Goal: Transaction & Acquisition: Purchase product/service

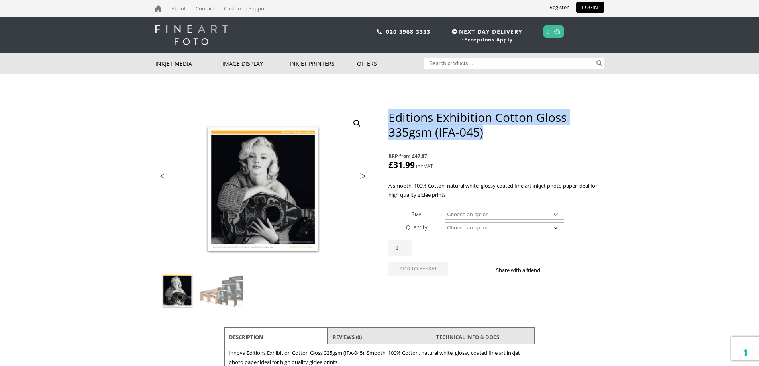
drag, startPoint x: 389, startPoint y: 117, endPoint x: 493, endPoint y: 133, distance: 104.5
click at [493, 133] on h1 "Editions Exhibition Cotton Gloss 335gsm (IFA-045)" at bounding box center [496, 124] width 215 height 29
copy h1 "Editions Exhibition Cotton Gloss 335gsm (IFA-045)"
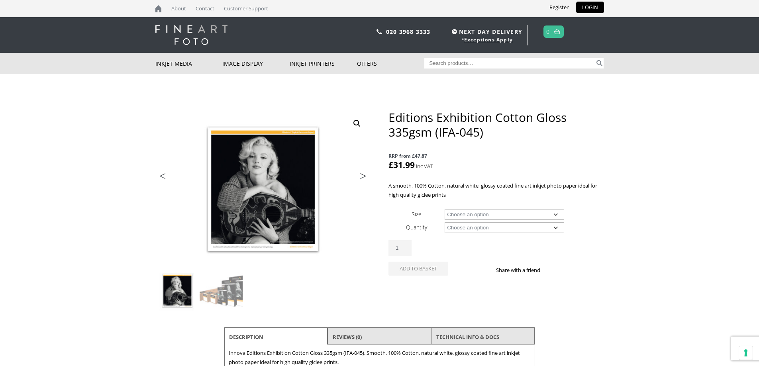
click at [556, 213] on select "Choose an option A4 Sheet A3 Sheet A3+ Sheet A2 Sheet 17" Wide Roll 24" Wide Ro…" at bounding box center [505, 214] width 120 height 11
click at [445, 209] on select "Choose an option A4 Sheet A3 Sheet A3+ Sheet A2 Sheet 17" Wide Roll 24" Wide Ro…" at bounding box center [505, 214] width 120 height 11
select select "a2-sheet"
click at [555, 228] on select "Choose an option 25 Sheets" at bounding box center [505, 227] width 120 height 11
select select "25-sheets"
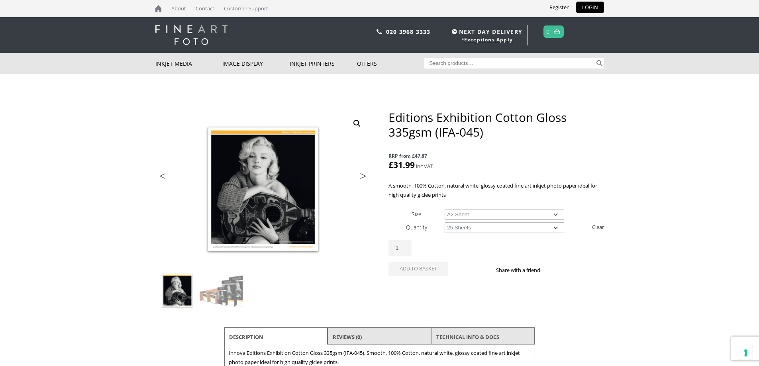
click at [445, 222] on select "Choose an option 25 Sheets" at bounding box center [505, 227] width 120 height 11
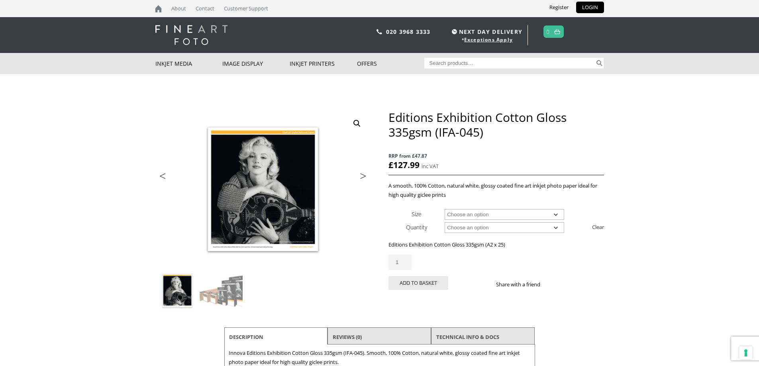
click at [557, 214] on select "Choose an option A4 Sheet A3 Sheet A3+ Sheet A2 Sheet" at bounding box center [505, 214] width 120 height 11
click at [445, 209] on select "Choose an option A4 Sheet A3 Sheet A3+ Sheet A2 Sheet" at bounding box center [505, 214] width 120 height 11
select select "a3-sheet"
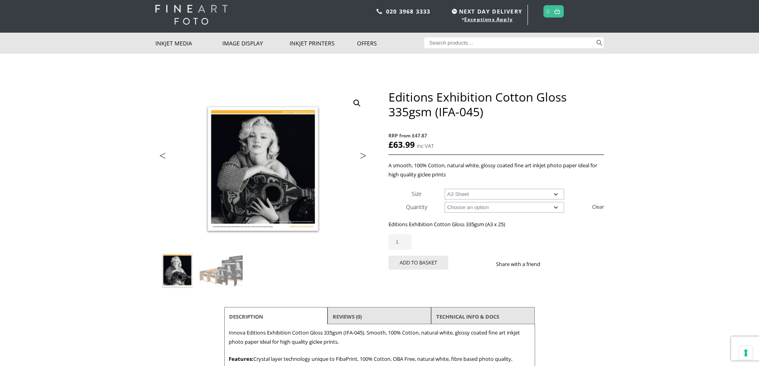
scroll to position [40, 0]
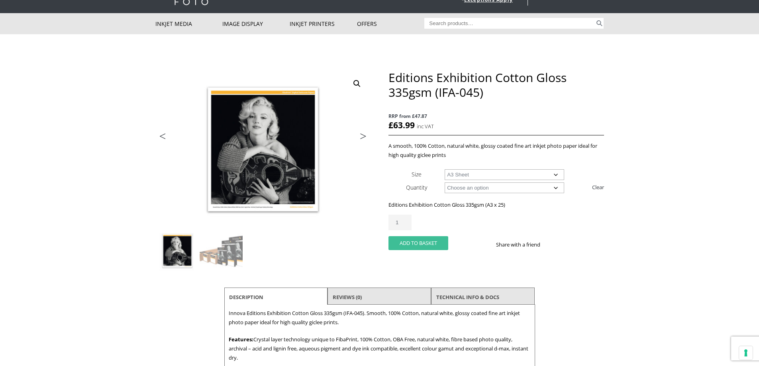
click at [431, 243] on button "Add to basket" at bounding box center [419, 243] width 60 height 14
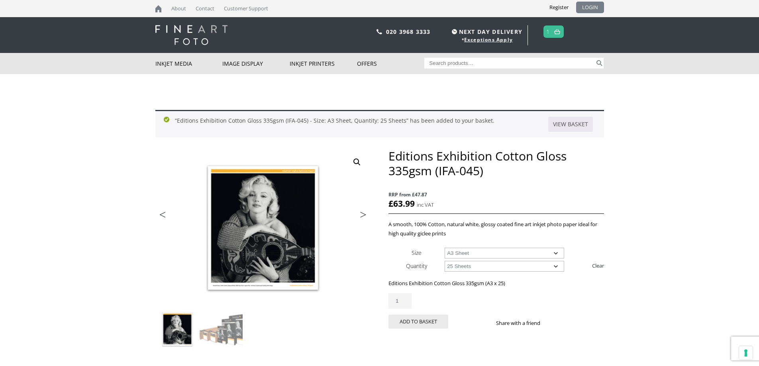
click at [589, 4] on link "LOGIN" at bounding box center [590, 8] width 28 height 12
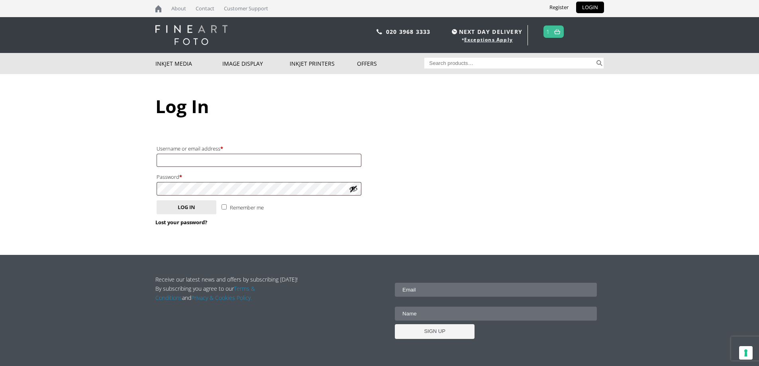
click at [223, 207] on input "Remember me" at bounding box center [224, 206] width 5 height 5
checkbox input "true"
click at [183, 159] on input "Username or email address * Required" at bounding box center [259, 160] width 205 height 13
type input "markepstein@hotmail.com"
click at [185, 206] on button "Log in" at bounding box center [187, 207] width 60 height 14
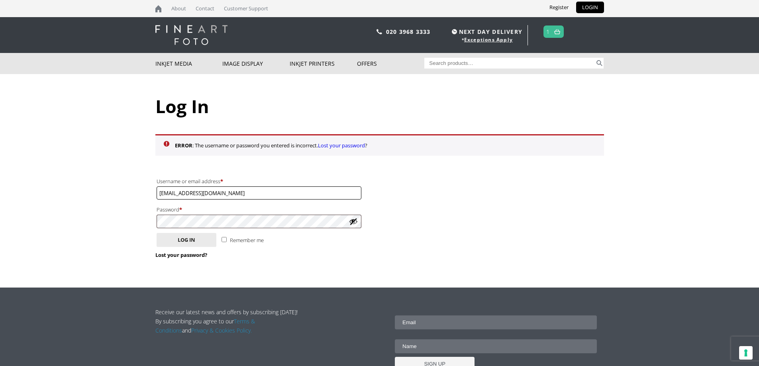
drag, startPoint x: 236, startPoint y: 191, endPoint x: 94, endPoint y: 196, distance: 142.4
click at [94, 196] on body "NEXT DAY DELIVERY * Exceptions Apply About Contact Customer Support Register LO…" at bounding box center [379, 183] width 759 height 366
type input "fhmde@leeds.ac.uk"
click at [226, 238] on input "Remember me" at bounding box center [224, 239] width 5 height 5
checkbox input "true"
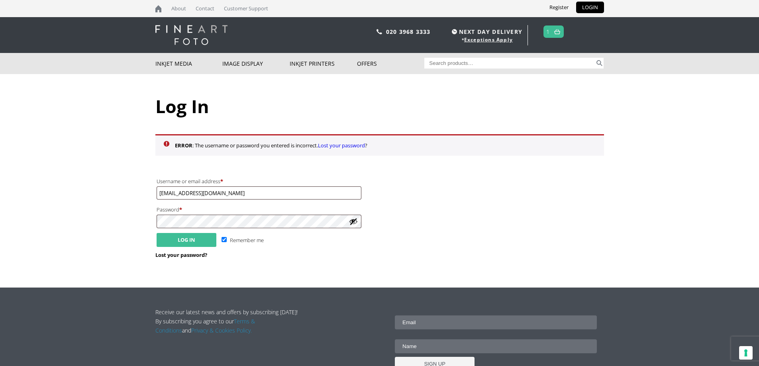
click at [185, 237] on button "Log in" at bounding box center [187, 240] width 60 height 14
click at [186, 240] on button "Log in" at bounding box center [187, 240] width 60 height 14
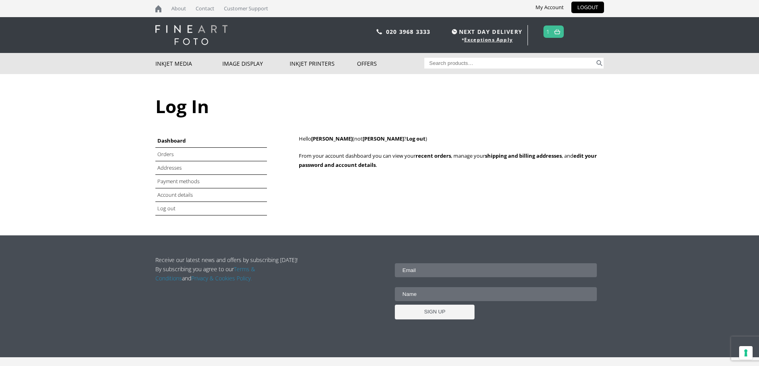
click at [550, 29] on link "1" at bounding box center [548, 32] width 4 height 12
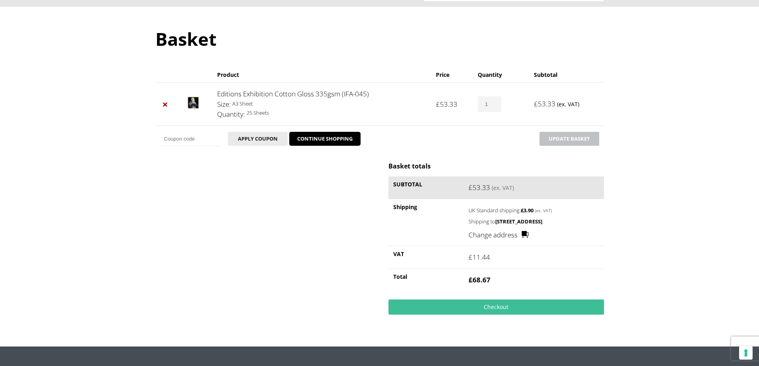
scroll to position [80, 0]
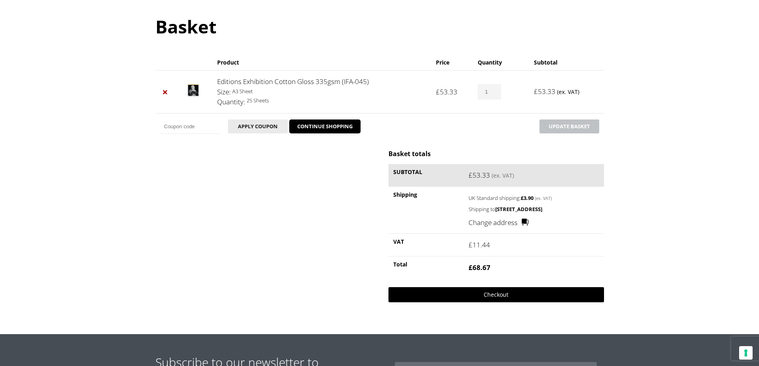
click at [497, 301] on link "Checkout" at bounding box center [496, 294] width 215 height 15
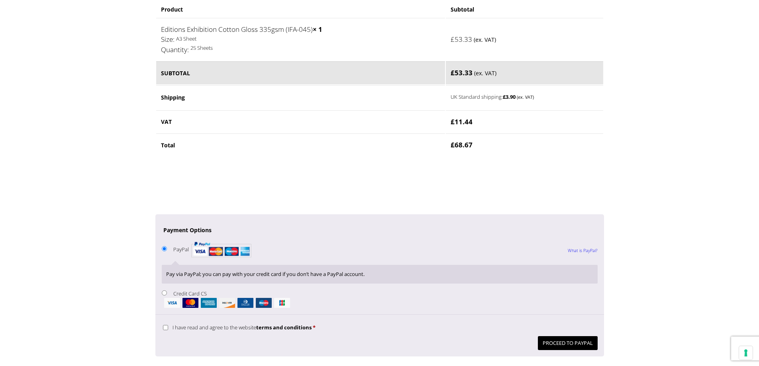
scroll to position [478, 0]
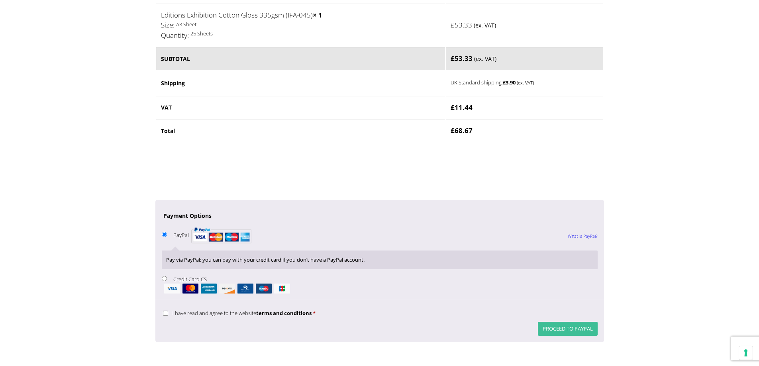
click at [567, 328] on button "Proceed to PayPal" at bounding box center [568, 329] width 60 height 14
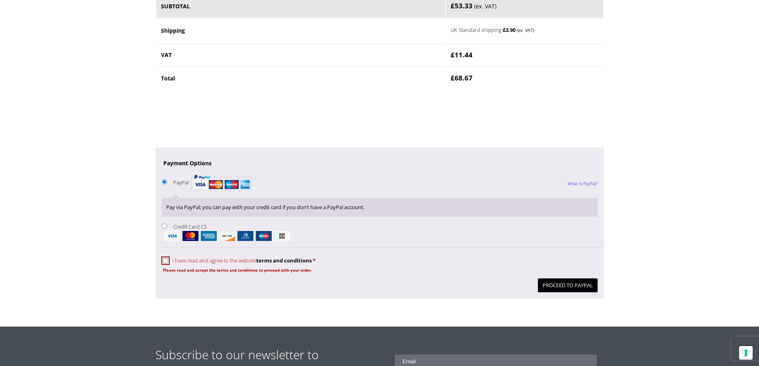
scroll to position [564, 0]
click at [165, 260] on input "I have read and agree to the website terms and conditions *" at bounding box center [165, 260] width 5 height 5
checkbox input "true"
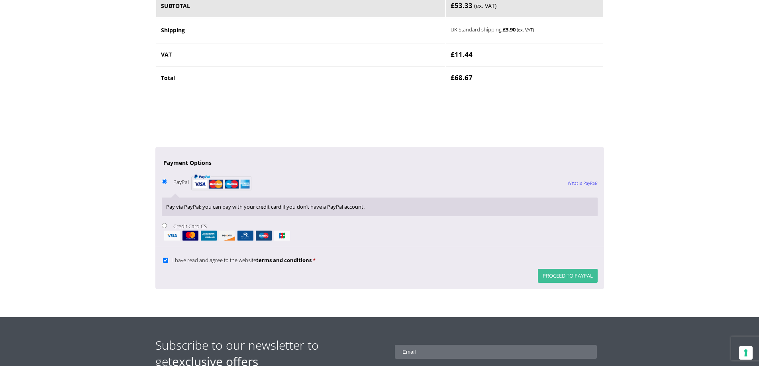
click at [568, 274] on button "Proceed to PayPal" at bounding box center [568, 276] width 60 height 14
